Goal: Task Accomplishment & Management: Use online tool/utility

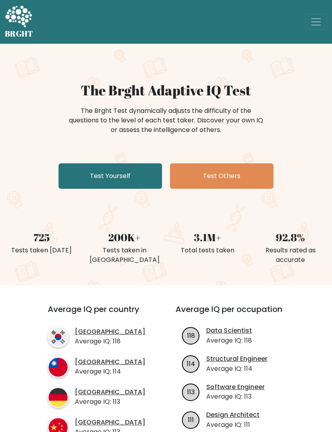
click at [134, 162] on div "The Brght Adaptive IQ Test The Brght Test dynamically adjusts the difficulty of…" at bounding box center [166, 137] width 332 height 110
click at [137, 183] on link "Test Yourself" at bounding box center [109, 175] width 103 height 25
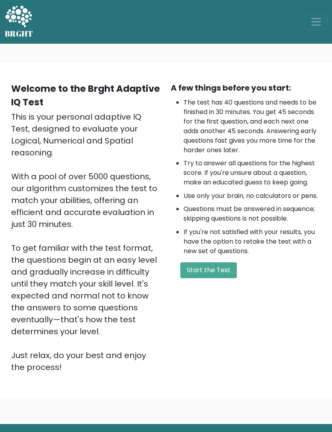
click at [212, 260] on div "A few things before you start: The test has 40 questions and needs to be finish…" at bounding box center [245, 227] width 159 height 291
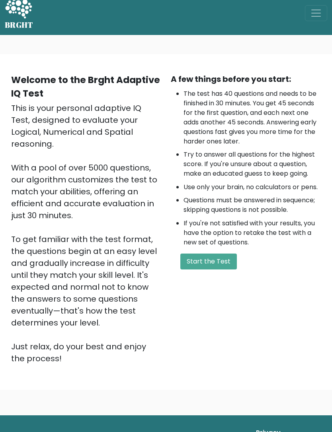
click at [219, 256] on button "Start the Test" at bounding box center [208, 262] width 56 height 16
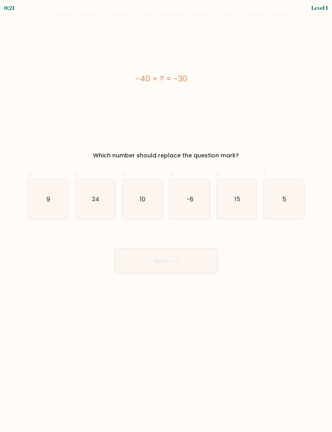
click at [281, 284] on body "0:21 Level 1 a." at bounding box center [166, 216] width 332 height 432
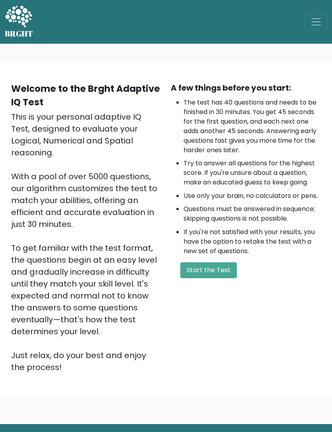
click at [225, 268] on button "Start the Test" at bounding box center [208, 270] width 56 height 16
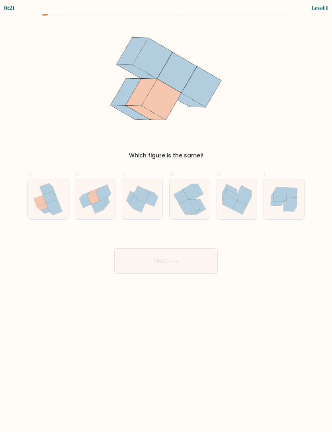
click at [30, 200] on icon at bounding box center [47, 199] width 35 height 40
click at [166, 216] on input "a." at bounding box center [166, 218] width 0 height 5
radio input "true"
click at [201, 253] on button "Next" at bounding box center [165, 261] width 103 height 25
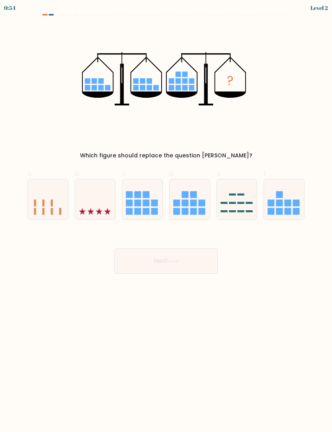
click at [191, 202] on rect at bounding box center [193, 203] width 7 height 7
click at [166, 216] on input "d." at bounding box center [166, 218] width 0 height 5
radio input "true"
click at [207, 261] on button "Next" at bounding box center [165, 261] width 103 height 25
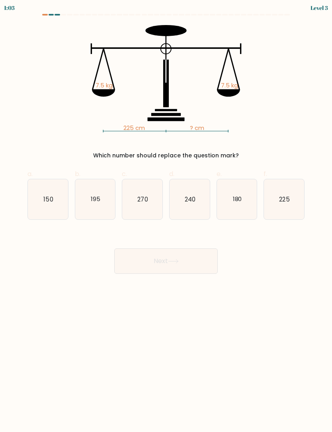
click at [278, 201] on icon "225" at bounding box center [284, 199] width 40 height 40
click at [166, 216] on input "f. 225" at bounding box center [166, 218] width 0 height 5
radio input "true"
click at [183, 266] on button "Next" at bounding box center [165, 261] width 103 height 25
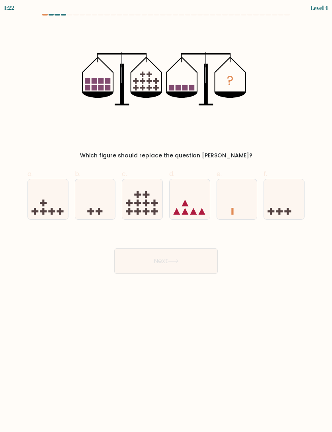
click at [59, 204] on icon at bounding box center [48, 199] width 40 height 33
click at [166, 216] on input "a." at bounding box center [166, 218] width 0 height 5
radio input "true"
click at [159, 261] on button "Next" at bounding box center [165, 261] width 103 height 25
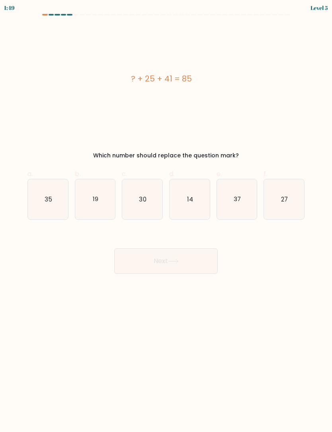
click at [102, 190] on icon "19" at bounding box center [95, 199] width 40 height 40
click at [166, 216] on input "b. 19" at bounding box center [166, 218] width 0 height 5
radio input "true"
click at [191, 259] on button "Next" at bounding box center [165, 261] width 103 height 25
